Goal: Information Seeking & Learning: Learn about a topic

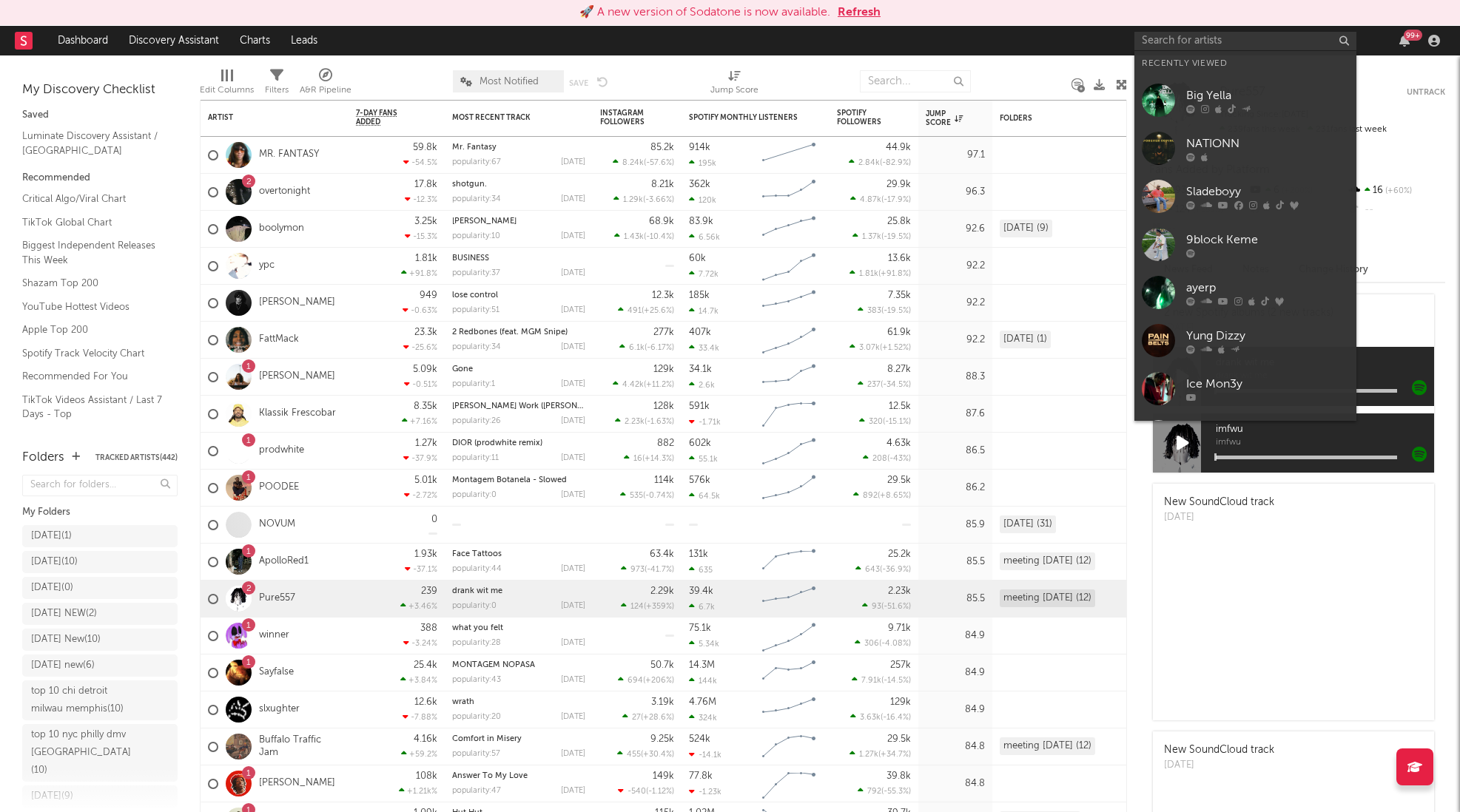
click at [1225, 43] on input "text" at bounding box center [1245, 41] width 222 height 18
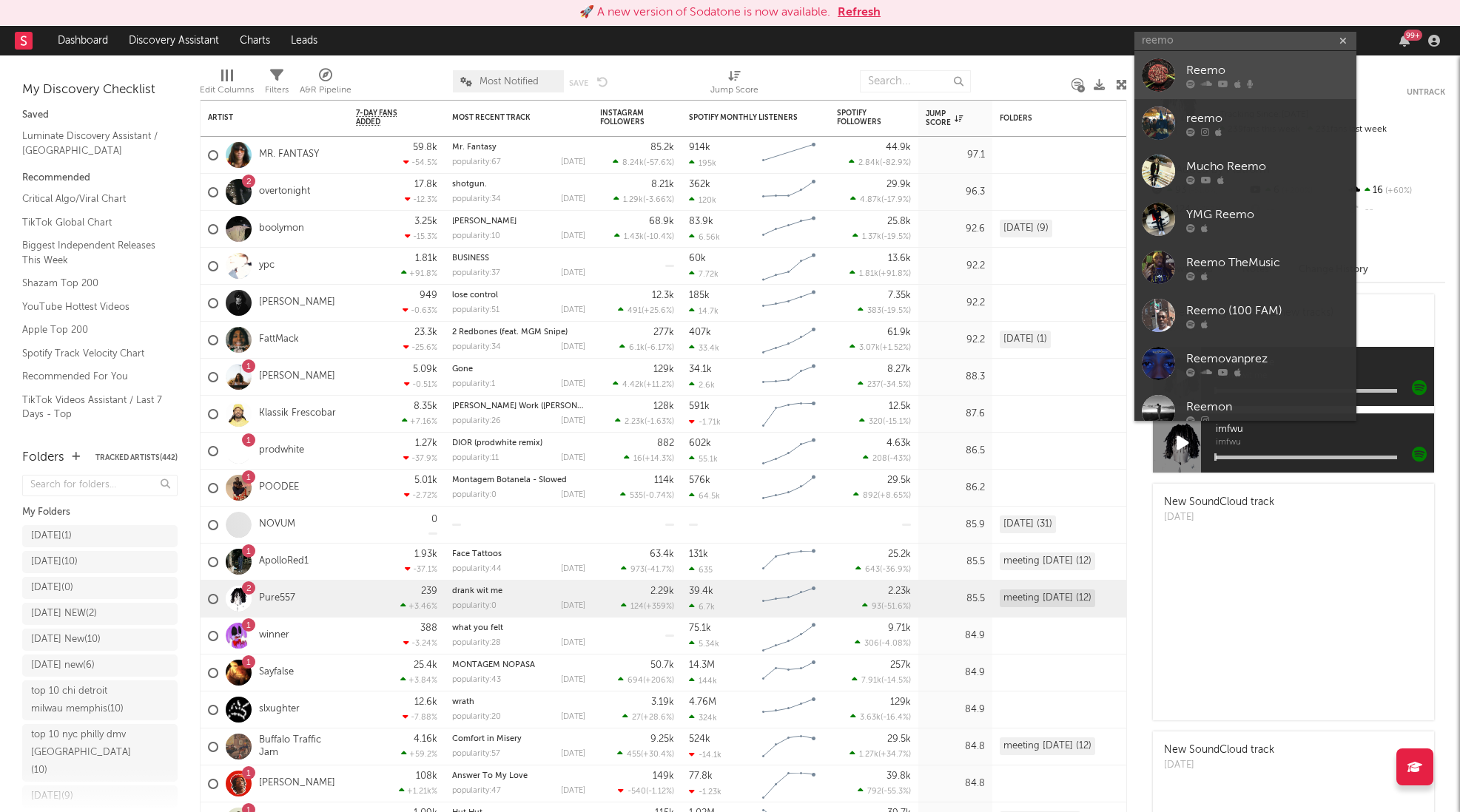
type input "reemo"
click at [1262, 70] on div "Reemo" at bounding box center [1267, 69] width 163 height 17
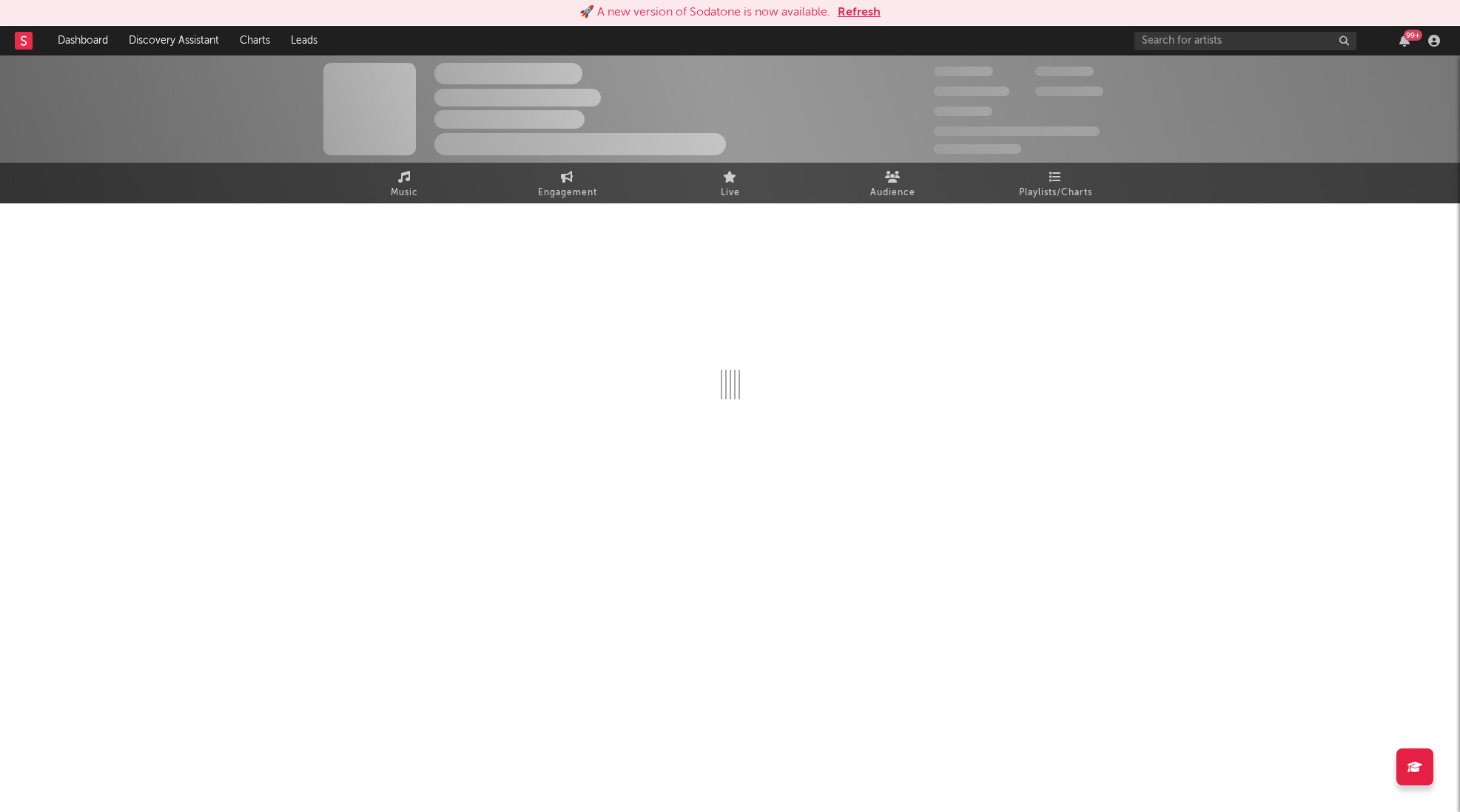
select select "6m"
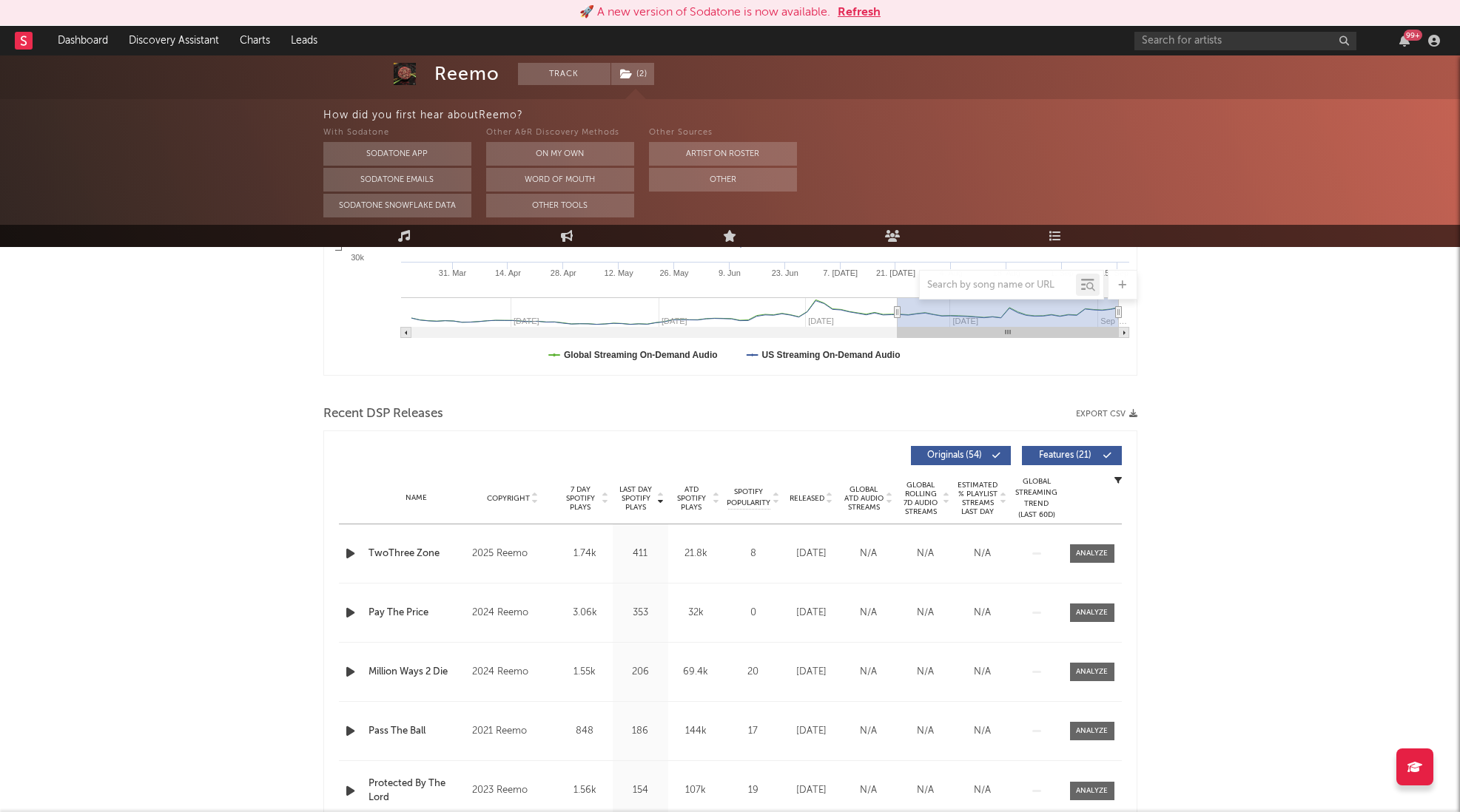
scroll to position [376, 0]
click at [1104, 543] on span at bounding box center [1092, 552] width 45 height 18
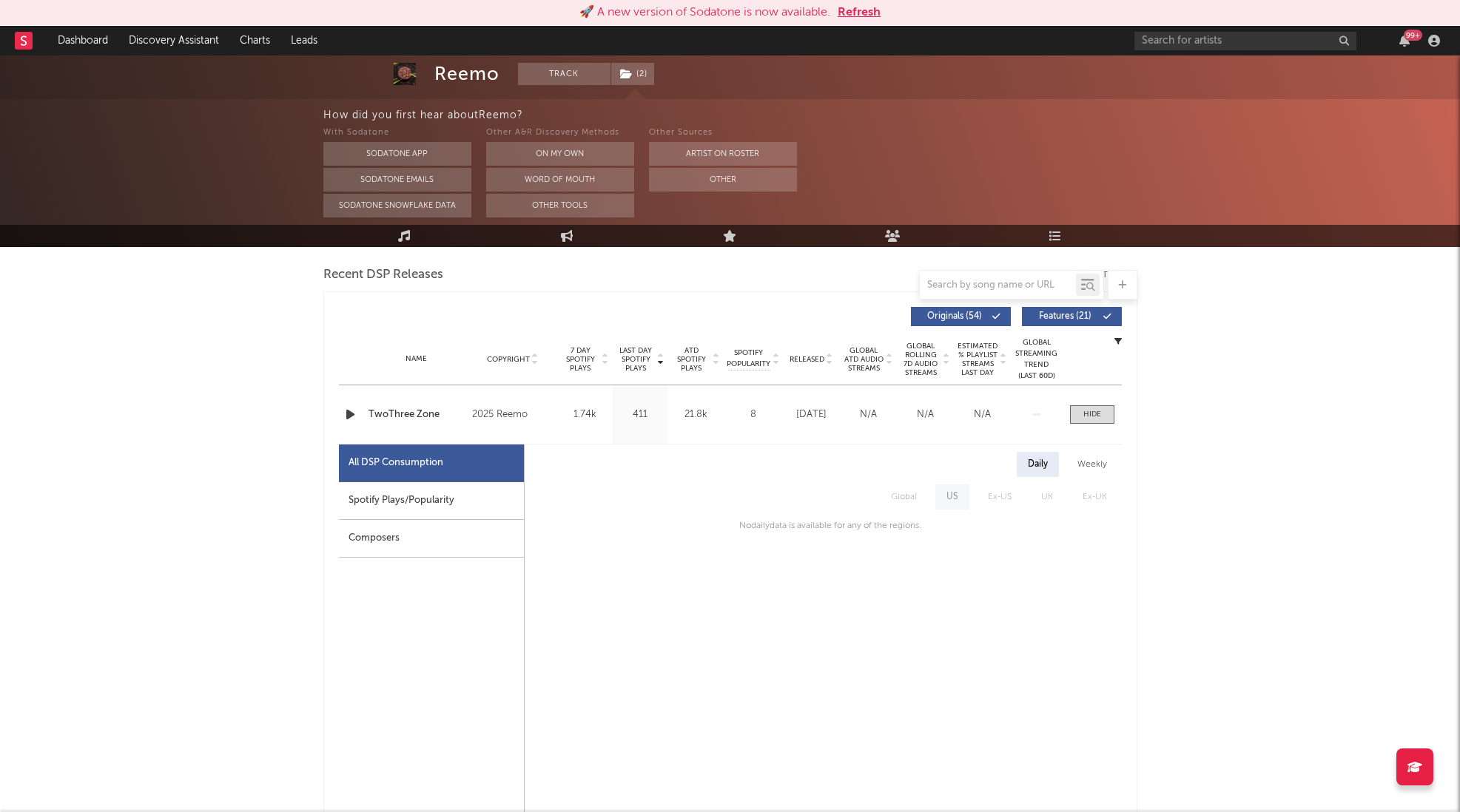
scroll to position [523, 0]
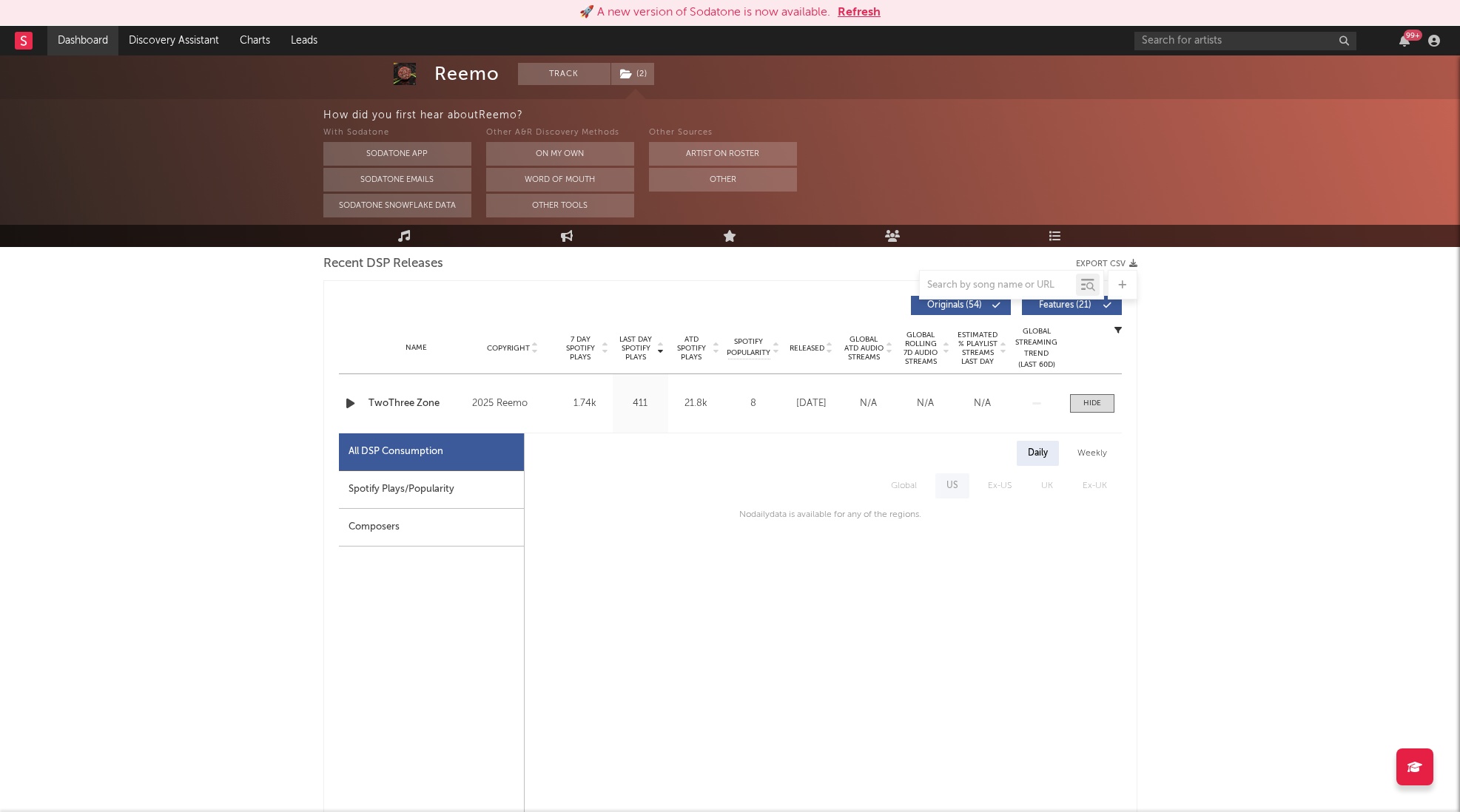
click at [90, 39] on link "Dashboard" at bounding box center [83, 40] width 71 height 29
